Goal: Transaction & Acquisition: Purchase product/service

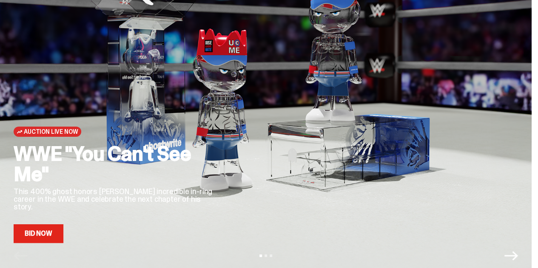
scroll to position [34, 0]
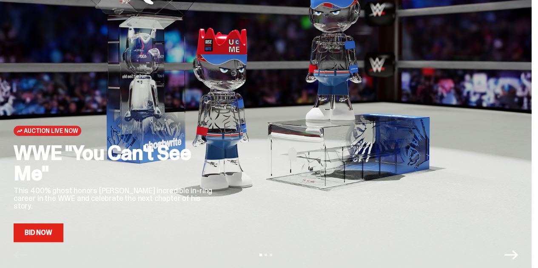
click at [42, 235] on link "Bid Now" at bounding box center [39, 233] width 50 height 19
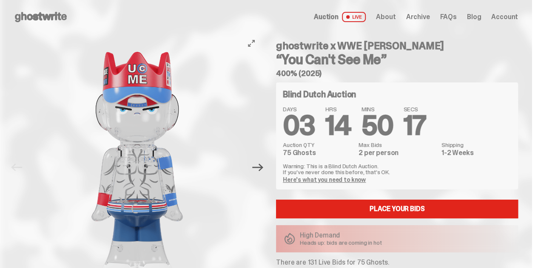
click at [261, 166] on icon "Next" at bounding box center [257, 167] width 11 height 11
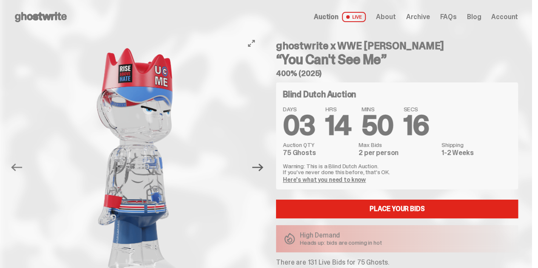
click at [261, 166] on icon "Next" at bounding box center [257, 167] width 11 height 11
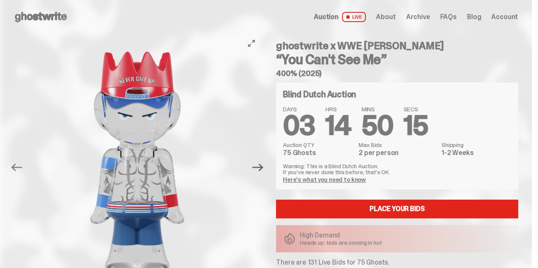
click at [261, 166] on icon "Next" at bounding box center [257, 167] width 11 height 11
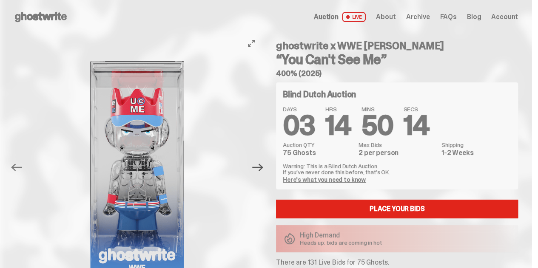
click at [261, 166] on icon "Next" at bounding box center [257, 167] width 11 height 11
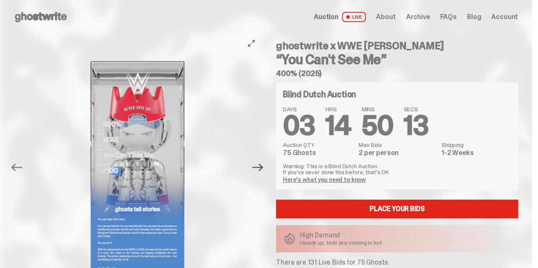
click at [261, 166] on icon "Next" at bounding box center [257, 167] width 11 height 11
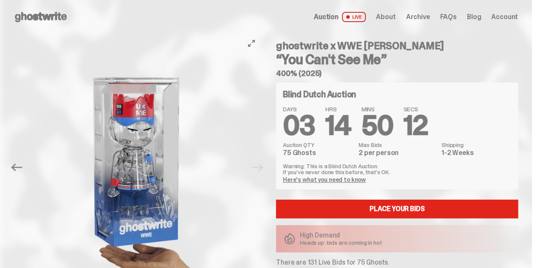
click at [261, 166] on div at bounding box center [137, 170] width 247 height 272
click at [264, 216] on div "Previous Next View slide 1 View slide 2 View slide 3 View slide 4 View slide 5 …" at bounding box center [140, 167] width 252 height 267
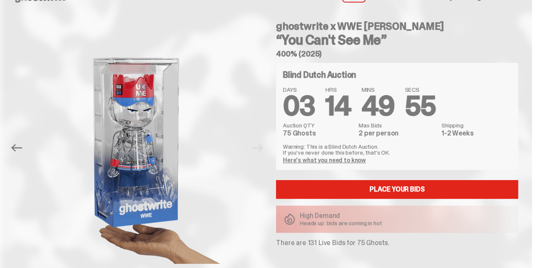
scroll to position [20, 0]
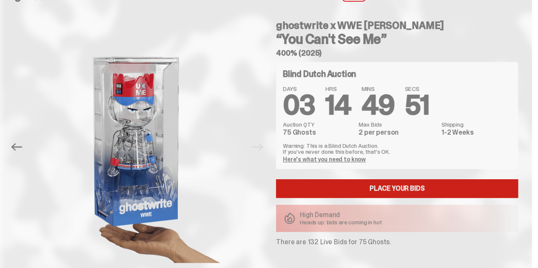
click at [353, 188] on link "Place your Bids" at bounding box center [397, 188] width 242 height 19
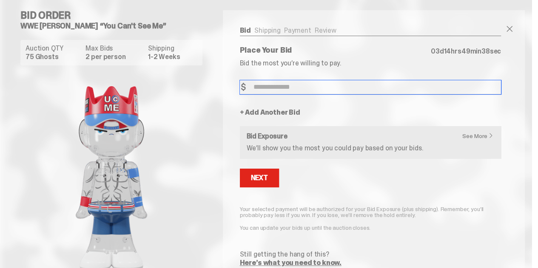
click at [296, 83] on input "Bid Amount" at bounding box center [370, 87] width 261 height 14
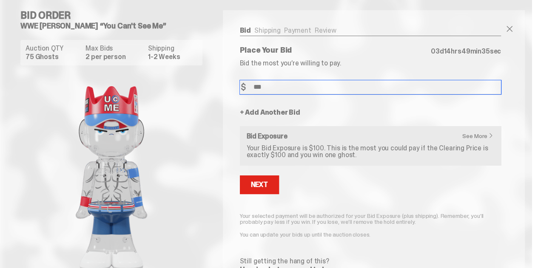
type input "***"
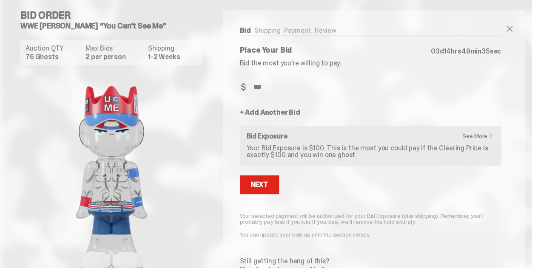
click at [262, 109] on link "+ Add Another Bid" at bounding box center [270, 112] width 60 height 7
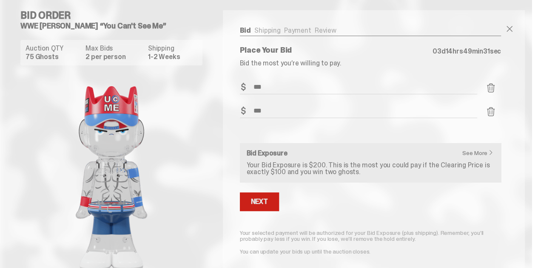
type input "***"
click at [270, 207] on button "Next" at bounding box center [259, 202] width 39 height 19
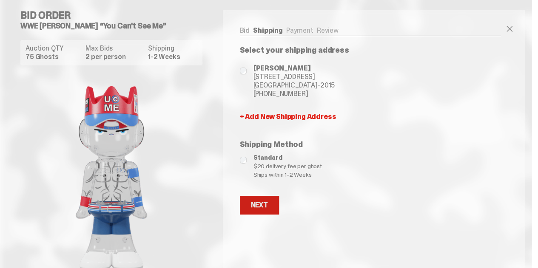
click at [265, 202] on div "Next" at bounding box center [259, 205] width 17 height 7
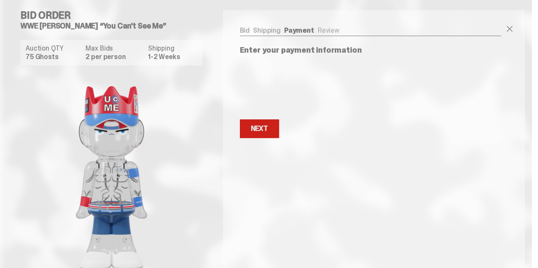
click at [259, 132] on div "Next" at bounding box center [259, 128] width 17 height 7
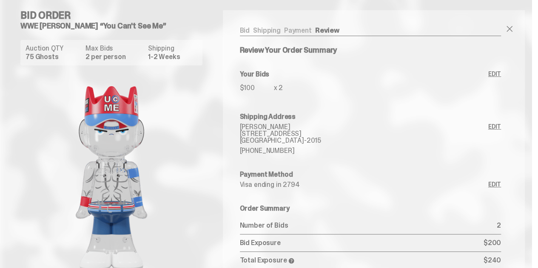
scroll to position [128, 0]
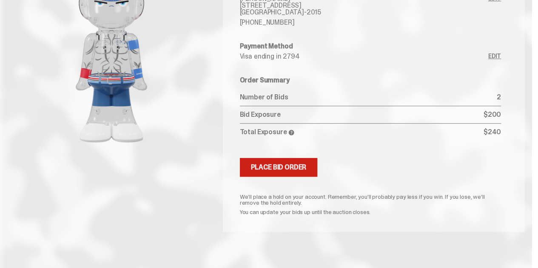
click at [281, 167] on div "Place Bid Order" at bounding box center [279, 167] width 56 height 7
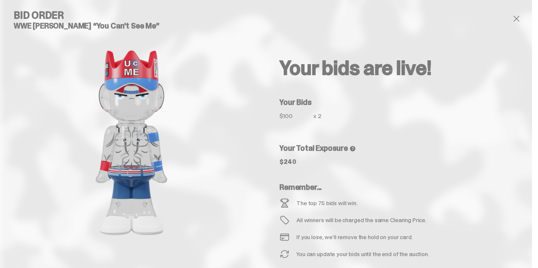
click at [521, 18] on span at bounding box center [516, 19] width 10 height 10
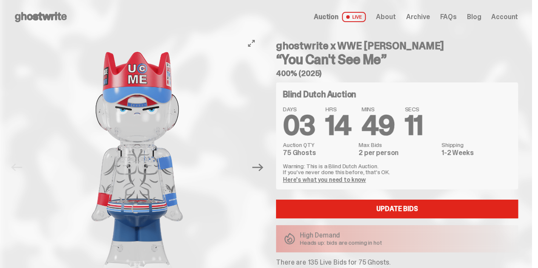
click at [208, 53] on img at bounding box center [136, 170] width 217 height 272
click at [266, 246] on div "Previous Next View slide 1 View slide 2 View slide 3 View slide 4 View slide 5 …" at bounding box center [140, 167] width 252 height 267
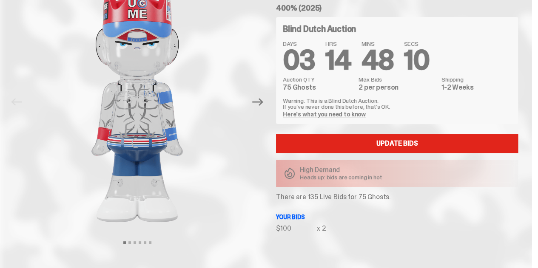
scroll to position [51, 0]
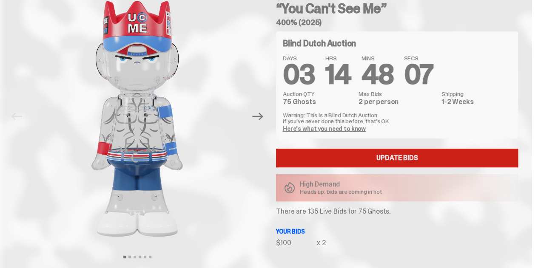
click at [328, 156] on link "Update Bids" at bounding box center [397, 158] width 242 height 19
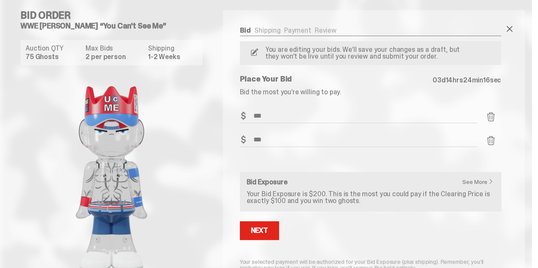
click at [514, 29] on span at bounding box center [509, 29] width 10 height 10
